Goal: Task Accomplishment & Management: Manage account settings

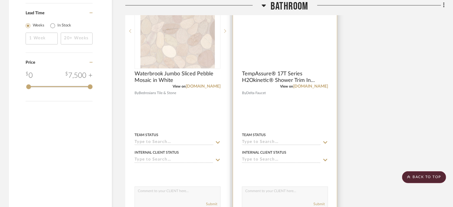
scroll to position [788, 0]
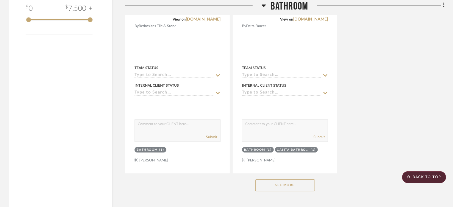
click at [283, 186] on button "See More" at bounding box center [284, 185] width 59 height 12
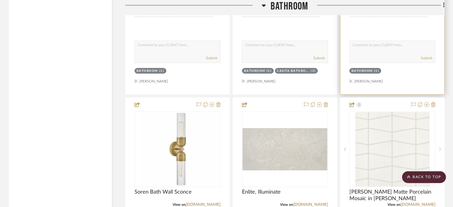
scroll to position [907, 0]
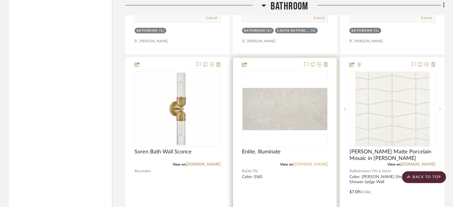
click at [319, 164] on link "[DOMAIN_NAME]" at bounding box center [310, 164] width 35 height 4
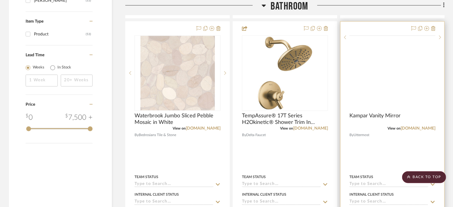
scroll to position [654, 0]
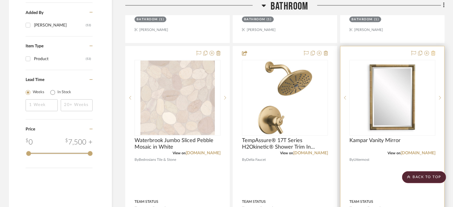
click at [336, 52] on icon at bounding box center [433, 53] width 4 height 5
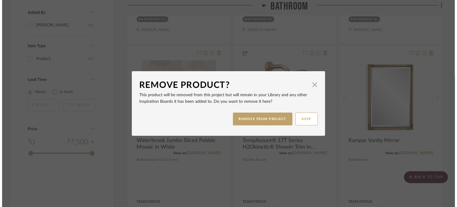
scroll to position [0, 0]
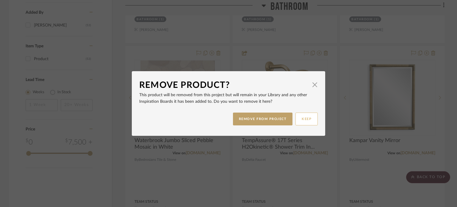
drag, startPoint x: 299, startPoint y: 119, endPoint x: 369, endPoint y: 126, distance: 70.2
click at [300, 119] on button "KEEP" at bounding box center [306, 118] width 22 height 13
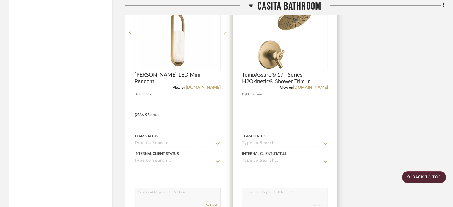
scroll to position [2944, 0]
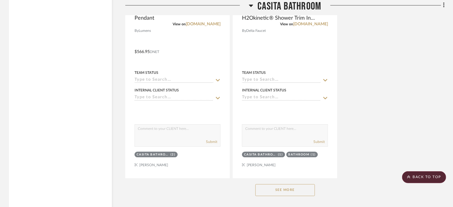
click at [288, 191] on button "See More" at bounding box center [284, 190] width 59 height 12
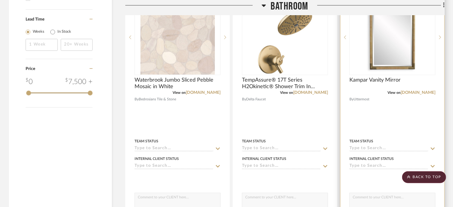
scroll to position [714, 0]
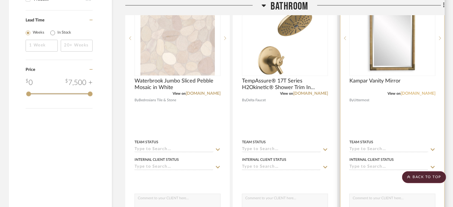
click at [336, 92] on link "[DOMAIN_NAME]" at bounding box center [417, 93] width 35 height 4
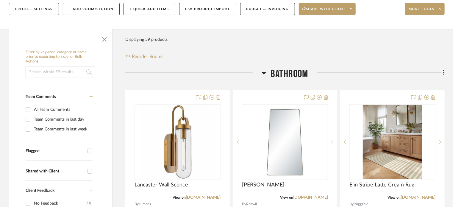
scroll to position [119, 0]
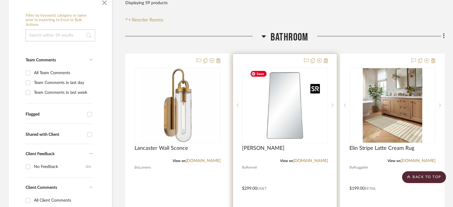
click at [290, 127] on img "0" at bounding box center [285, 105] width 74 height 74
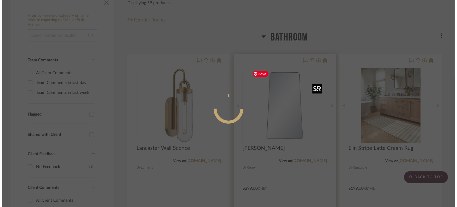
scroll to position [0, 0]
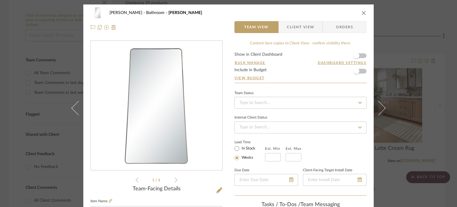
click at [336, 12] on div "[PERSON_NAME] Bathroom Miley Team View Client View Orders" at bounding box center [228, 19] width 290 height 31
click at [336, 14] on icon "close" at bounding box center [363, 12] width 5 height 5
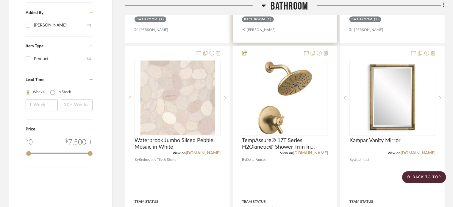
scroll to position [684, 0]
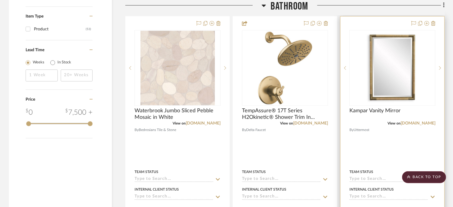
click at [336, 125] on div "View on [DOMAIN_NAME]" at bounding box center [392, 122] width 86 height 5
click at [336, 23] on div at bounding box center [392, 146] width 104 height 260
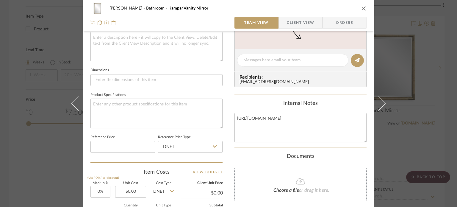
scroll to position [268, 0]
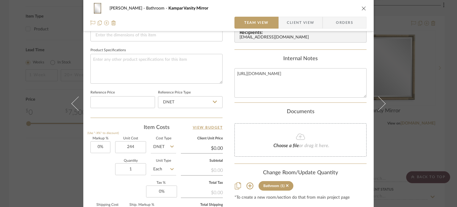
type input "$244.00"
click at [100, 167] on div "Quantity 1 Unit Type Each" at bounding box center [133, 169] width 86 height 21
type input "$244.00"
click at [336, 7] on icon "close" at bounding box center [363, 8] width 5 height 5
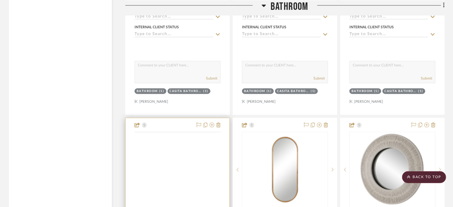
scroll to position [1695, 0]
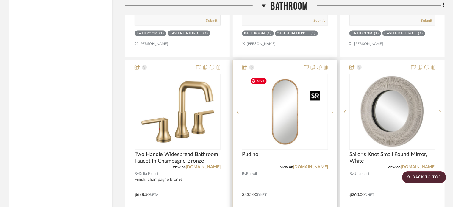
click at [0, 0] on img at bounding box center [0, 0] width 0 height 0
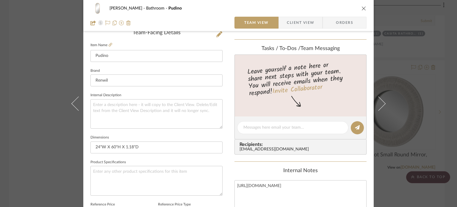
scroll to position [149, 0]
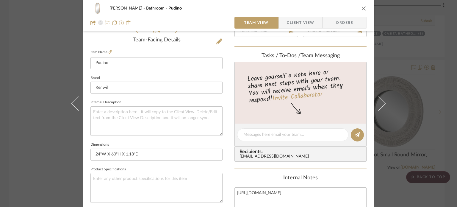
click at [336, 9] on icon "close" at bounding box center [363, 8] width 5 height 5
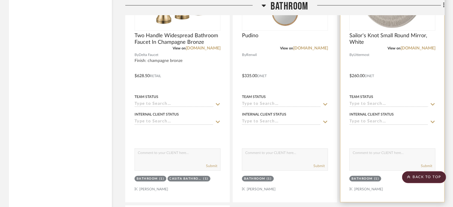
scroll to position [1695, 0]
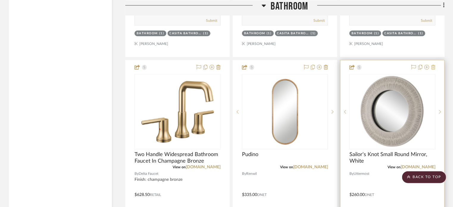
click at [336, 68] on icon at bounding box center [433, 67] width 4 height 5
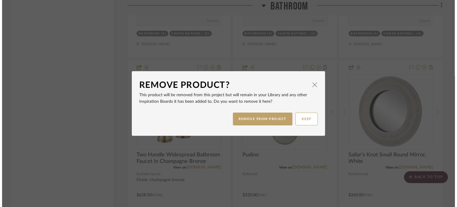
scroll to position [0, 0]
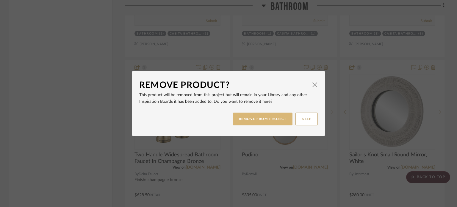
click at [265, 122] on button "REMOVE FROM PROJECT" at bounding box center [263, 118] width 60 height 13
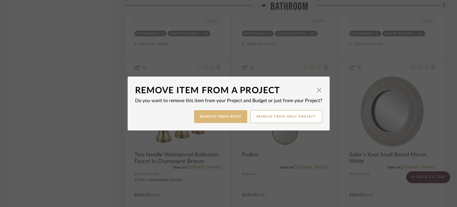
click at [226, 117] on button "Remove from Both" at bounding box center [220, 116] width 53 height 13
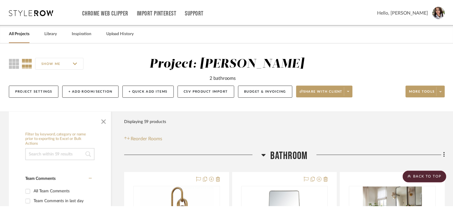
scroll to position [1695, 0]
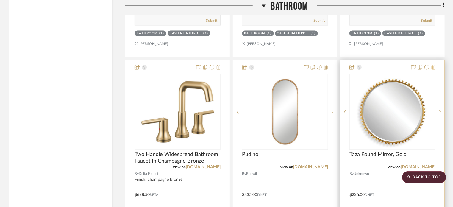
click at [336, 68] on icon at bounding box center [433, 67] width 4 height 5
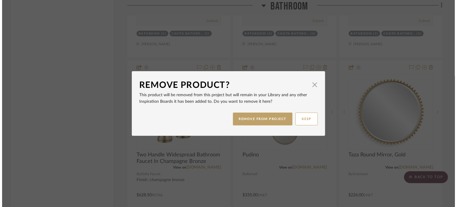
scroll to position [0, 0]
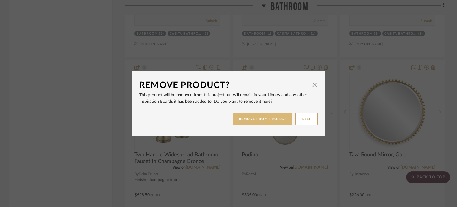
click at [251, 117] on button "REMOVE FROM PROJECT" at bounding box center [263, 118] width 60 height 13
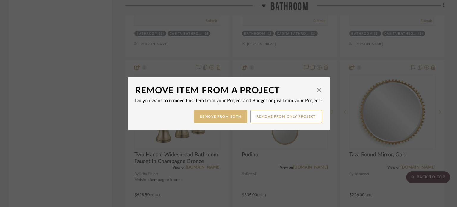
click at [217, 118] on button "Remove from Both" at bounding box center [220, 116] width 53 height 13
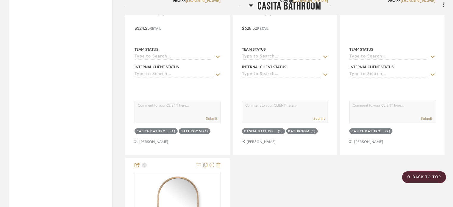
scroll to position [4431, 0]
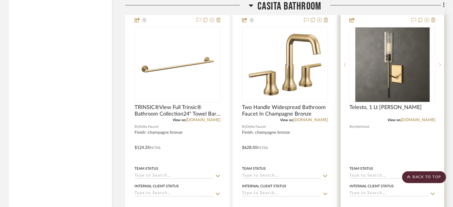
click at [336, 106] on div "Telesto, 1 Lt [PERSON_NAME]" at bounding box center [392, 110] width 86 height 13
click at [0, 0] on div at bounding box center [0, 0] width 0 height 0
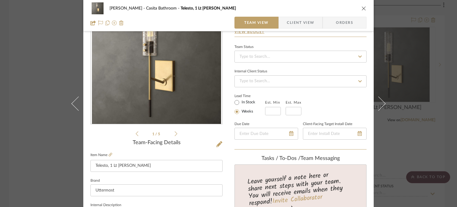
scroll to position [89, 0]
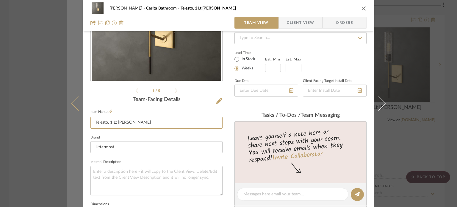
drag, startPoint x: 95, startPoint y: 121, endPoint x: 115, endPoint y: 125, distance: 19.7
click at [76, 121] on mat-dialog-content "[PERSON_NAME] Casita Bathroom Telesto, 1 Lt Sconce Team View Client View Orders…" at bounding box center [229, 189] width 324 height 549
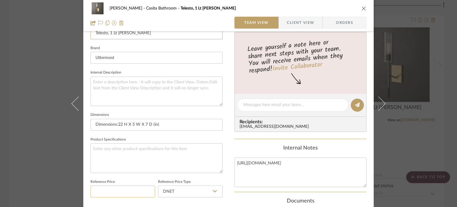
scroll to position [268, 0]
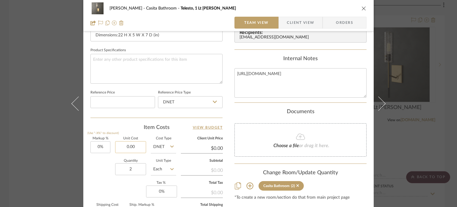
click at [128, 147] on input "0.00" at bounding box center [130, 147] width 31 height 12
type input "$145.00"
click at [107, 170] on div "Quantity 2 Unit Type Each" at bounding box center [133, 169] width 86 height 21
type input "$145.00"
drag, startPoint x: 362, startPoint y: 9, endPoint x: 334, endPoint y: 41, distance: 43.0
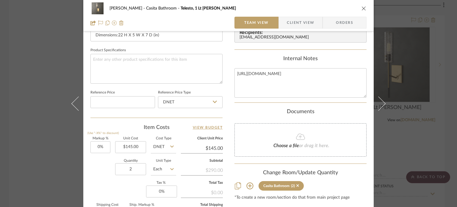
click at [336, 9] on icon "close" at bounding box center [363, 8] width 5 height 5
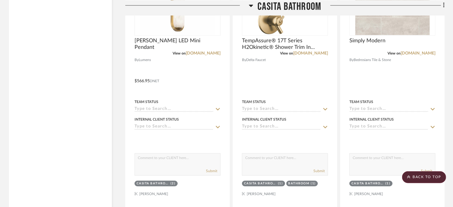
scroll to position [2587, 0]
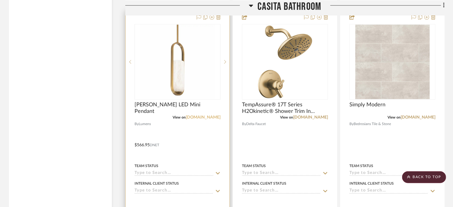
click at [216, 118] on link "[DOMAIN_NAME]" at bounding box center [203, 117] width 35 height 4
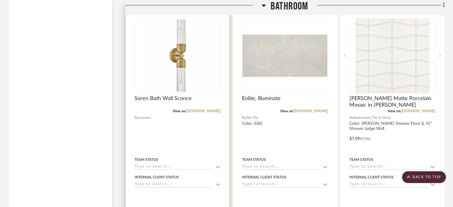
scroll to position [981, 0]
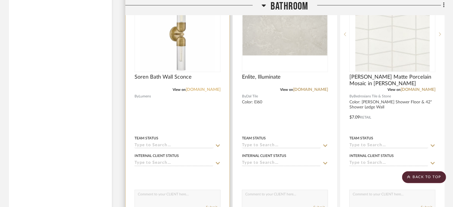
click at [206, 91] on link "[DOMAIN_NAME]" at bounding box center [203, 89] width 35 height 4
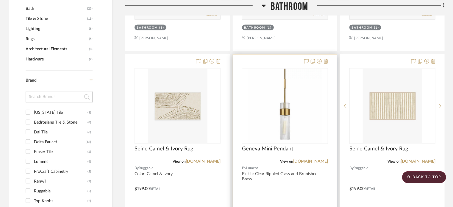
scroll to position [416, 0]
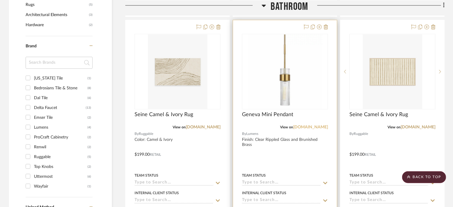
click at [318, 126] on link "[DOMAIN_NAME]" at bounding box center [310, 127] width 35 height 4
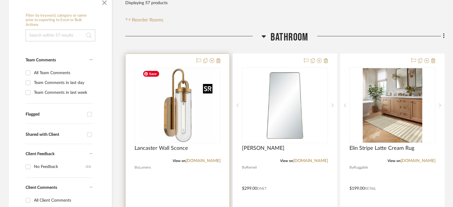
scroll to position [149, 0]
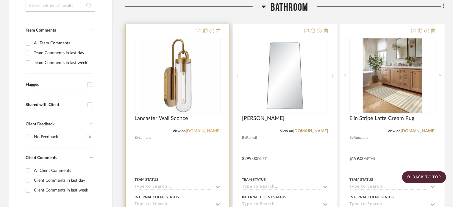
click at [210, 130] on link "[DOMAIN_NAME]" at bounding box center [203, 131] width 35 height 4
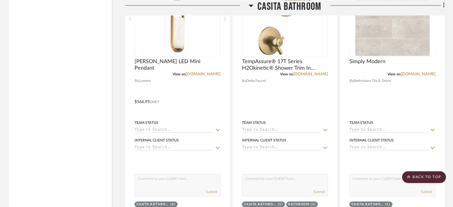
scroll to position [2567, 0]
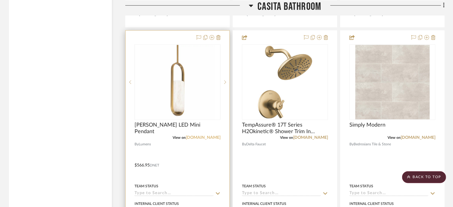
click at [202, 139] on link "[DOMAIN_NAME]" at bounding box center [203, 137] width 35 height 4
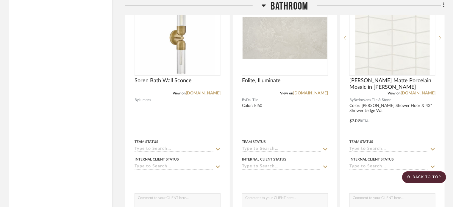
scroll to position [902, 0]
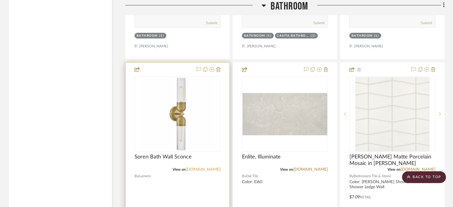
click at [208, 169] on link "[DOMAIN_NAME]" at bounding box center [203, 169] width 35 height 4
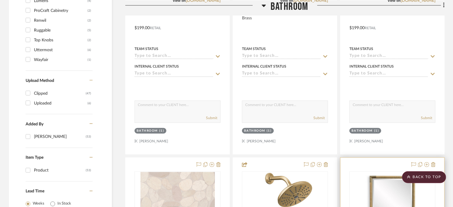
scroll to position [366, 0]
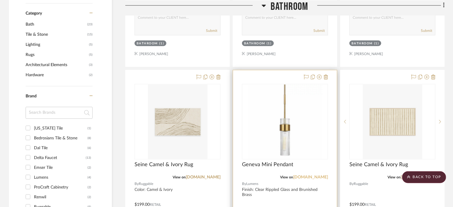
click at [319, 177] on link "[DOMAIN_NAME]" at bounding box center [310, 177] width 35 height 4
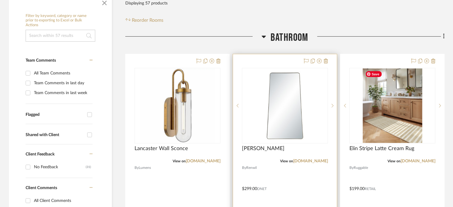
scroll to position [128, 0]
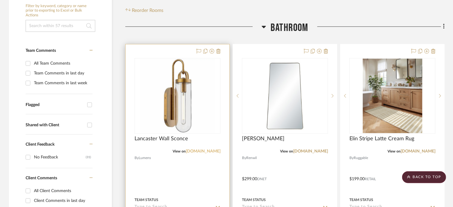
click at [208, 152] on link "[DOMAIN_NAME]" at bounding box center [203, 151] width 35 height 4
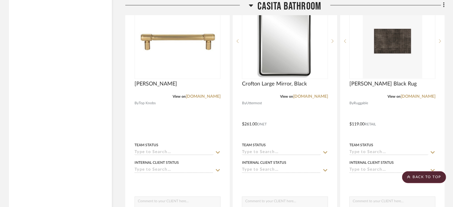
scroll to position [2300, 0]
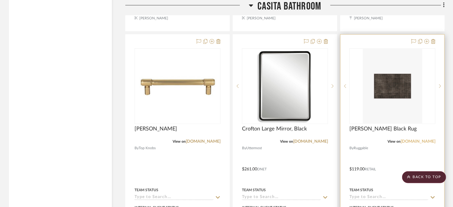
click at [336, 142] on link "[DOMAIN_NAME]" at bounding box center [417, 141] width 35 height 4
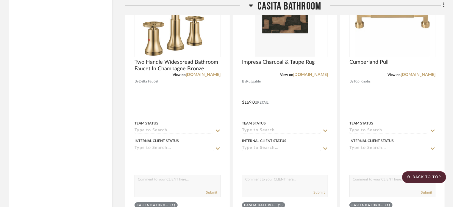
scroll to position [2032, 0]
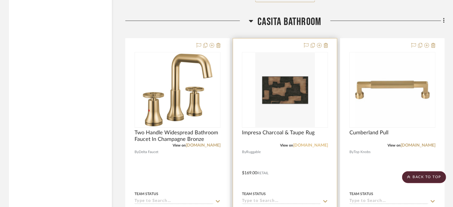
click at [314, 147] on link "[DOMAIN_NAME]" at bounding box center [310, 145] width 35 height 4
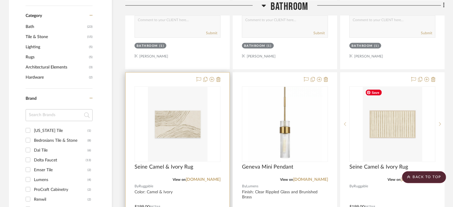
scroll to position [396, 0]
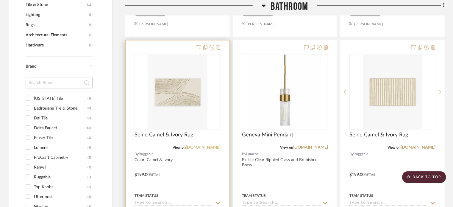
click at [207, 148] on link "[DOMAIN_NAME]" at bounding box center [203, 147] width 35 height 4
click at [204, 150] on div at bounding box center [178, 170] width 104 height 260
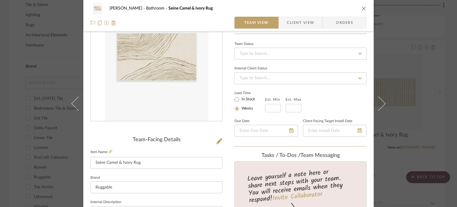
scroll to position [119, 0]
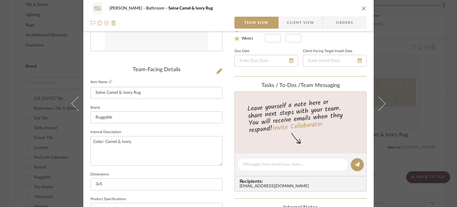
click at [336, 5] on div "[PERSON_NAME] Bathroom Seine Camel & Ivory Rug" at bounding box center [228, 8] width 276 height 12
click at [336, 7] on icon "close" at bounding box center [363, 8] width 5 height 5
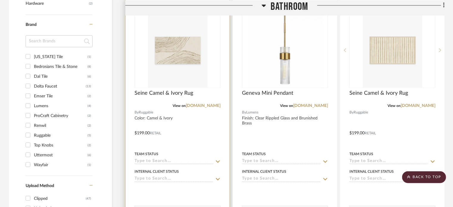
scroll to position [485, 0]
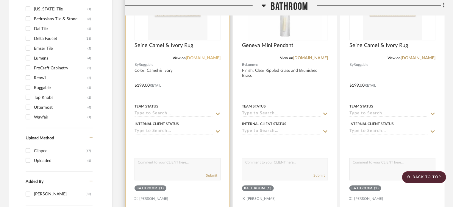
click at [209, 56] on link "[DOMAIN_NAME]" at bounding box center [203, 58] width 35 height 4
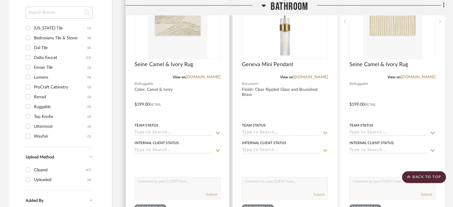
scroll to position [456, 0]
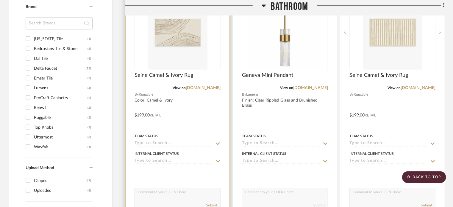
click at [208, 109] on div at bounding box center [178, 111] width 104 height 260
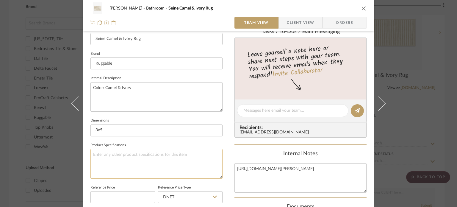
scroll to position [208, 0]
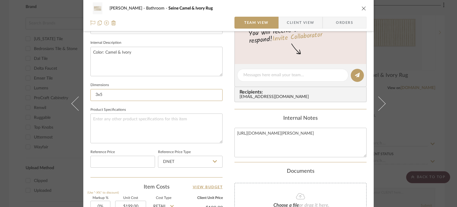
drag, startPoint x: 59, startPoint y: 90, endPoint x: 55, endPoint y: 85, distance: 7.2
click at [55, 89] on div "[PERSON_NAME] Bathroom Seine Camel & Ivory Rug Team View Client View Orders Tea…" at bounding box center [228, 103] width 457 height 207
type input "2 x 3"
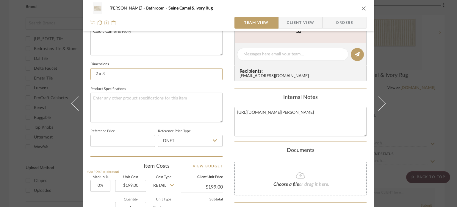
scroll to position [238, 0]
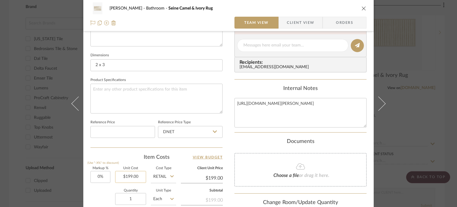
type input "199.00"
type input "1"
type input "$0.00"
type input "139%"
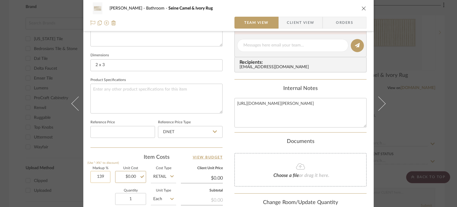
type input "0.00"
type input "$0.00"
click at [107, 194] on div "Quantity 1 Unit Type Each" at bounding box center [133, 199] width 86 height 21
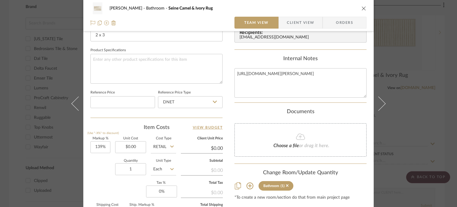
drag, startPoint x: 363, startPoint y: 8, endPoint x: 320, endPoint y: 83, distance: 86.4
click at [336, 8] on icon "close" at bounding box center [363, 8] width 5 height 5
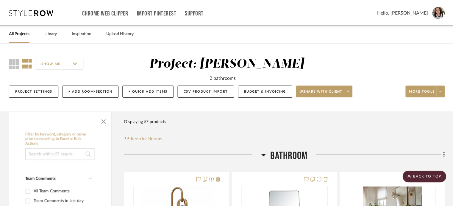
scroll to position [456, 0]
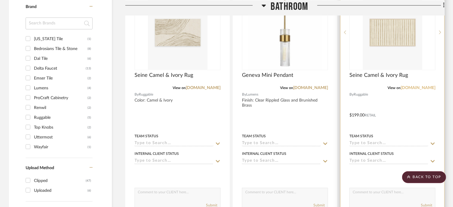
click at [336, 87] on link "[DOMAIN_NAME]" at bounding box center [417, 88] width 35 height 4
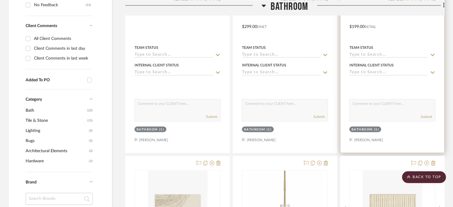
scroll to position [307, 0]
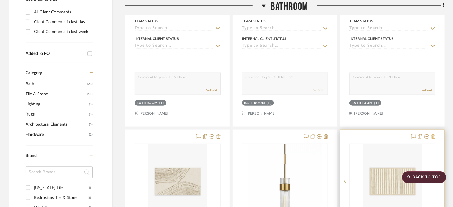
click at [336, 135] on icon at bounding box center [433, 136] width 4 height 5
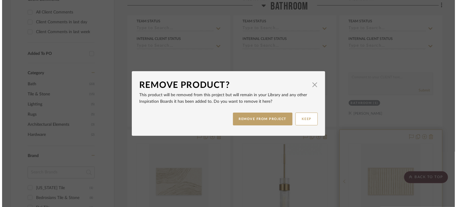
scroll to position [0, 0]
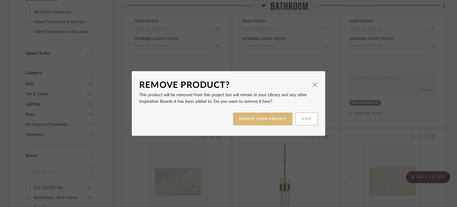
click at [250, 117] on button "REMOVE FROM PROJECT" at bounding box center [263, 118] width 60 height 13
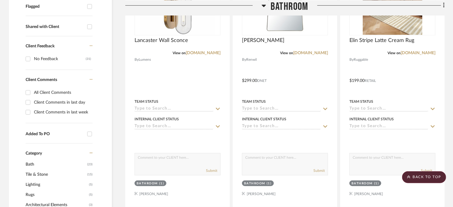
scroll to position [188, 0]
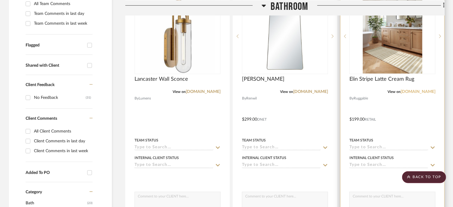
click at [336, 91] on link "[DOMAIN_NAME]" at bounding box center [417, 92] width 35 height 4
click at [336, 119] on div at bounding box center [392, 115] width 104 height 260
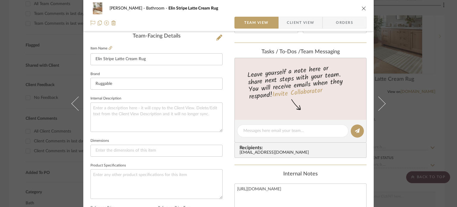
scroll to position [178, 0]
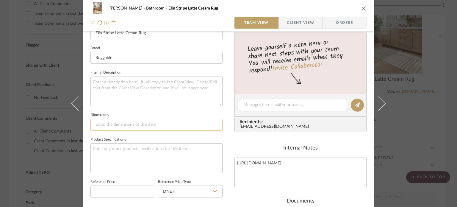
click at [126, 123] on input at bounding box center [156, 125] width 132 height 12
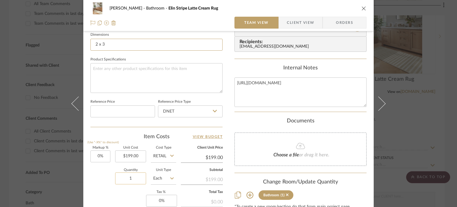
scroll to position [268, 0]
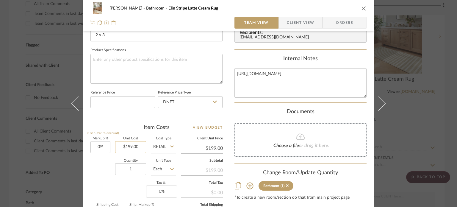
type input "2 x 3"
click at [136, 146] on input "199.00" at bounding box center [130, 147] width 31 height 12
type input "1"
type input "$139.00"
click at [99, 165] on div "Quantity 1 Unit Type Each" at bounding box center [133, 169] width 86 height 21
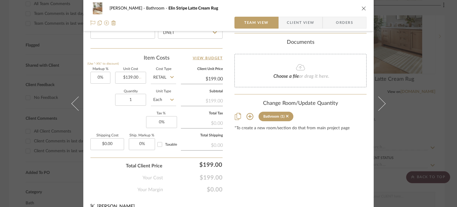
type input "$139.00"
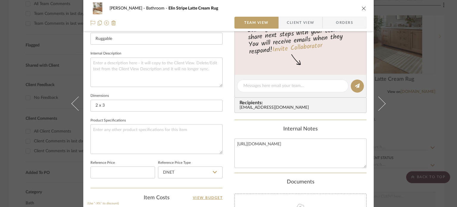
scroll to position [79, 0]
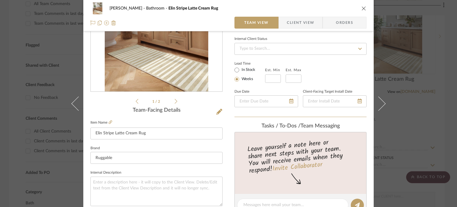
click at [336, 7] on icon "close" at bounding box center [363, 8] width 5 height 5
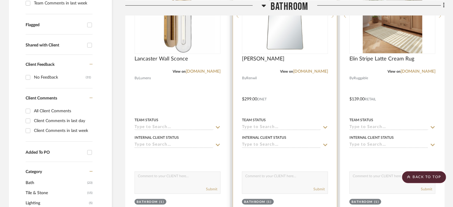
scroll to position [59, 0]
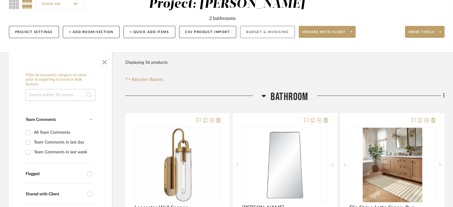
click at [278, 37] on button "Budget & Invoicing" at bounding box center [267, 32] width 55 height 12
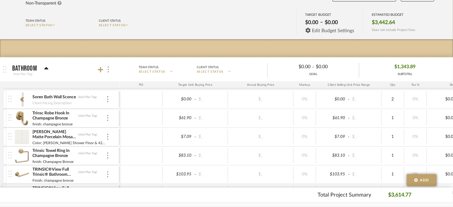
click at [321, 29] on span "Edit Budget Settings" at bounding box center [333, 30] width 42 height 5
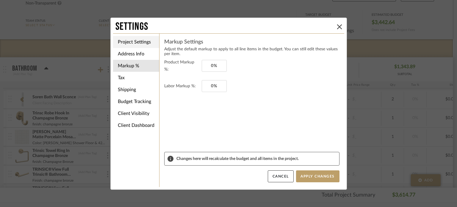
click at [124, 42] on li "Project Settings" at bounding box center [136, 42] width 46 height 12
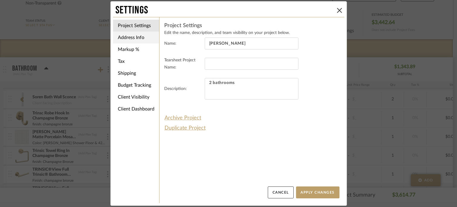
click at [128, 37] on li "Address Info" at bounding box center [136, 38] width 46 height 12
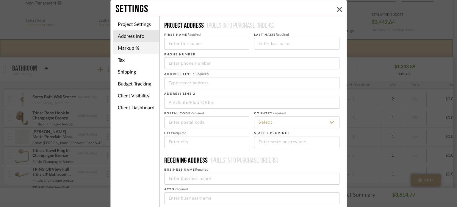
click at [130, 51] on li "Markup %" at bounding box center [136, 48] width 46 height 12
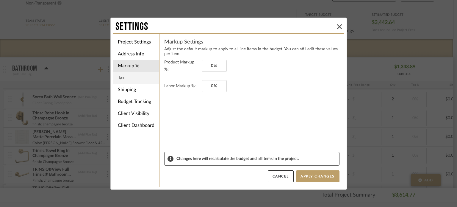
click at [133, 78] on li "Tax" at bounding box center [136, 78] width 46 height 12
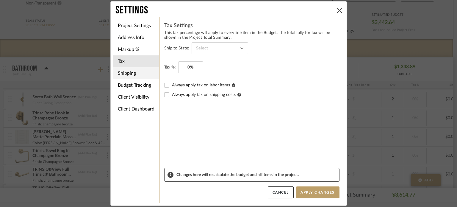
click at [134, 70] on li "Shipping" at bounding box center [136, 73] width 46 height 12
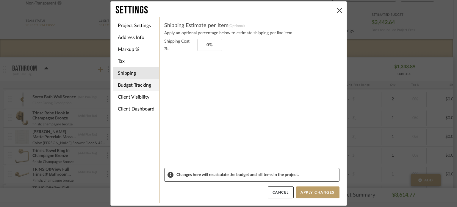
click at [135, 82] on li "Budget Tracking" at bounding box center [136, 85] width 46 height 12
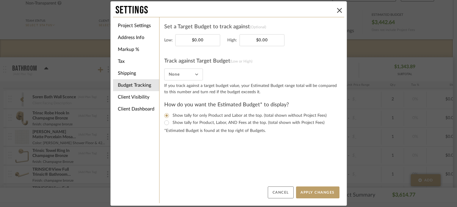
click at [280, 189] on button "Cancel" at bounding box center [281, 192] width 26 height 12
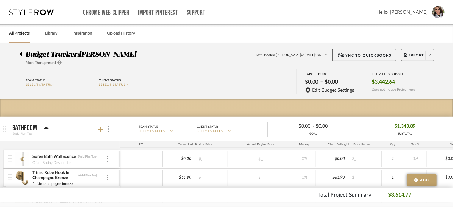
click at [336, 12] on span "Hello, [PERSON_NAME]" at bounding box center [401, 12] width 51 height 7
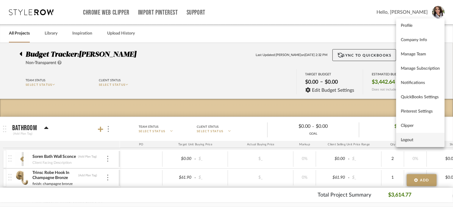
click at [336, 140] on span "Logout" at bounding box center [420, 139] width 39 height 5
